Goal: Check status

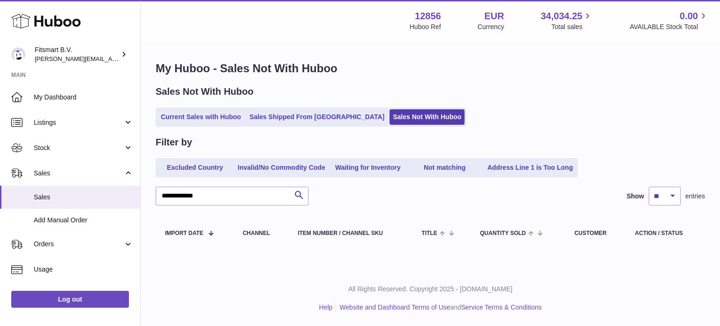
click at [208, 115] on link "Current Sales with Huboo" at bounding box center [200, 116] width 87 height 15
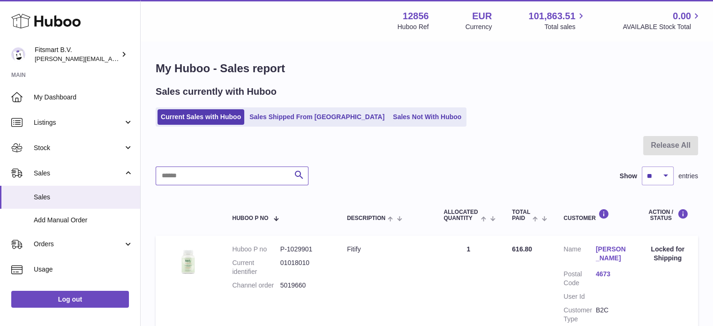
click at [194, 177] on input "text" at bounding box center [232, 175] width 153 height 19
paste input "*******"
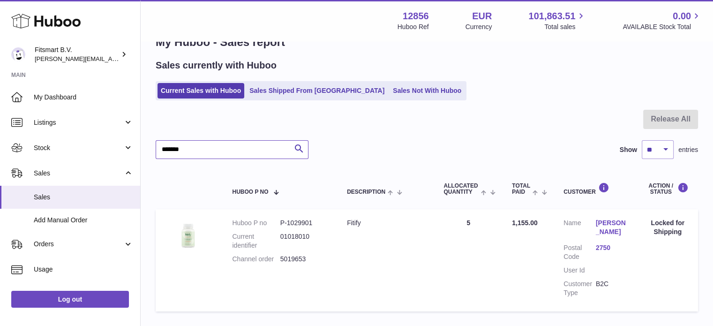
scroll to position [47, 0]
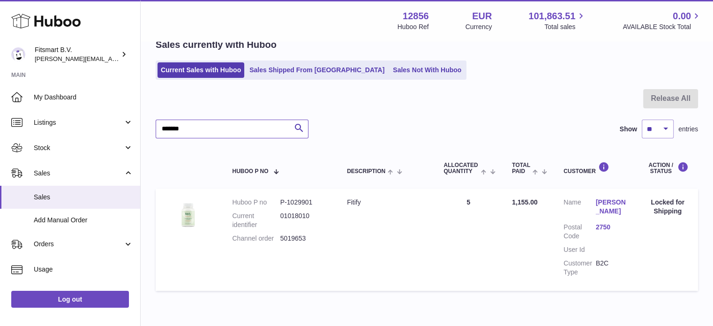
type input "*******"
click at [297, 76] on link "Sales Shipped From Huboo" at bounding box center [317, 69] width 142 height 15
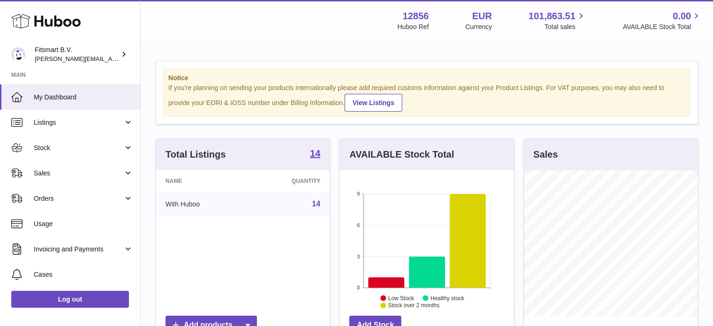
scroll to position [146, 174]
click at [94, 180] on link "Sales" at bounding box center [70, 172] width 140 height 25
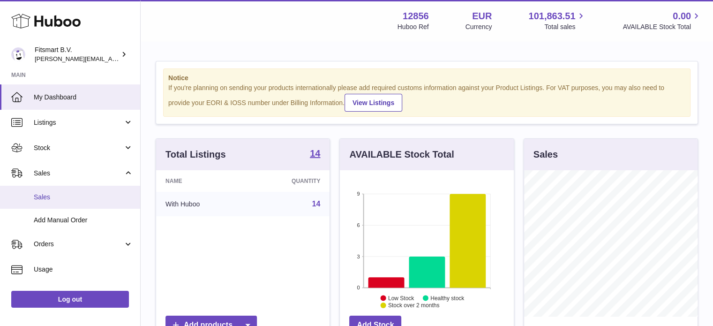
click at [85, 209] on link "Add Manual Order" at bounding box center [70, 220] width 140 height 23
click at [114, 201] on link "Sales" at bounding box center [70, 197] width 140 height 23
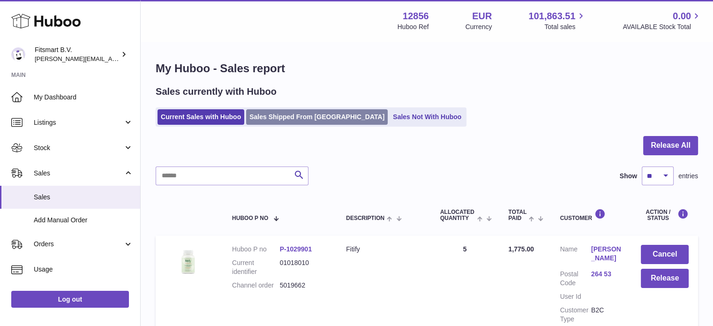
click at [317, 118] on link "Sales Shipped From [GEOGRAPHIC_DATA]" at bounding box center [317, 116] width 142 height 15
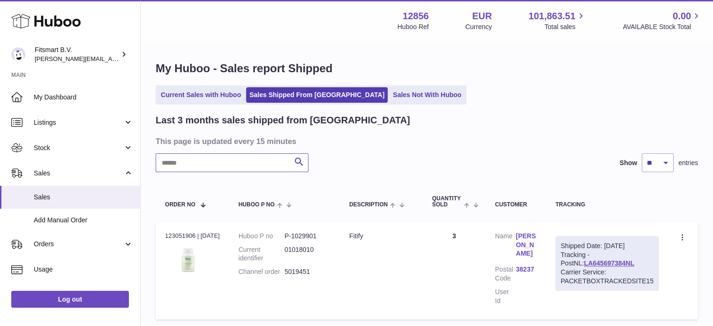
click at [282, 171] on input "text" at bounding box center [232, 162] width 153 height 19
paste input "*******"
click at [537, 251] on dl "Customer Name [PERSON_NAME] Postal Code EN10 6TA User Id" at bounding box center [516, 272] width 42 height 81
click at [537, 240] on link "[PERSON_NAME]" at bounding box center [526, 245] width 21 height 27
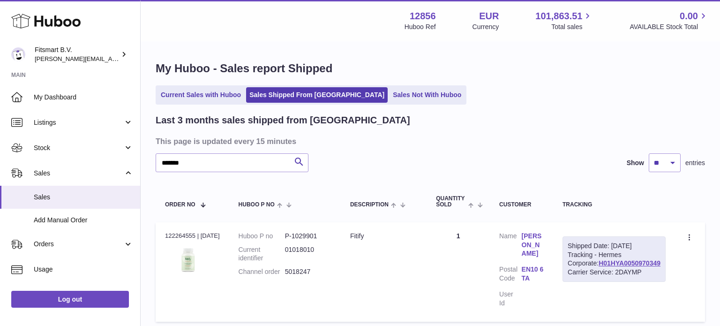
drag, startPoint x: 545, startPoint y: 148, endPoint x: 99, endPoint y: 15, distance: 464.7
click at [545, 148] on div at bounding box center [360, 163] width 720 height 326
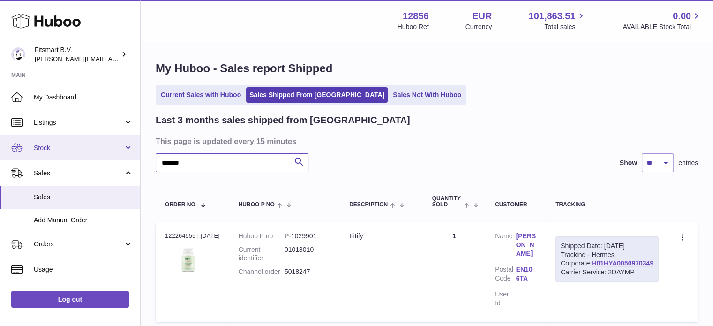
drag, startPoint x: 206, startPoint y: 170, endPoint x: 0, endPoint y: 149, distance: 207.3
click at [0, 149] on div "Huboo Fitsmart B.V. [PERSON_NAME][EMAIL_ADDRESS][DOMAIN_NAME] Main My Dashboard…" at bounding box center [356, 200] width 713 height 400
paste input "text"
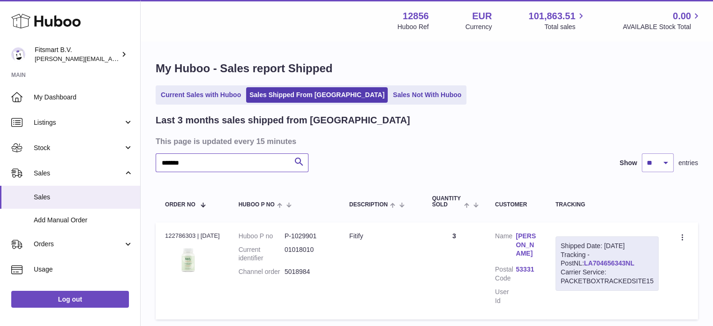
type input "*******"
click at [598, 261] on link "LA704656343NL" at bounding box center [609, 262] width 50 height 7
